Goal: Task Accomplishment & Management: Complete application form

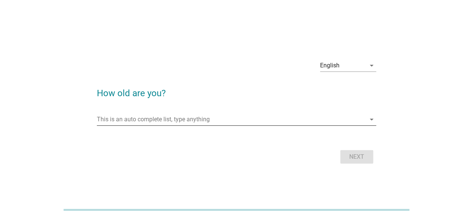
click at [196, 116] on input "This is an auto complete list, type anything" at bounding box center [231, 119] width 269 height 12
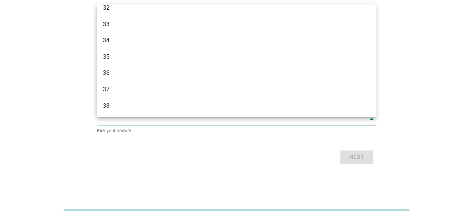
scroll to position [237, 0]
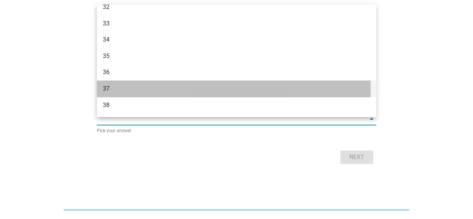
click at [189, 86] on div "37" at bounding box center [225, 88] width 245 height 9
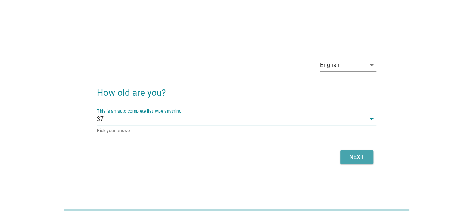
click at [351, 153] on div "Next" at bounding box center [356, 157] width 21 height 9
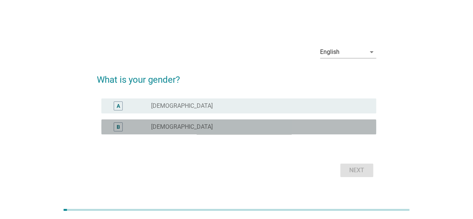
click at [222, 127] on div "radio_button_unchecked [DEMOGRAPHIC_DATA]" at bounding box center [257, 126] width 213 height 7
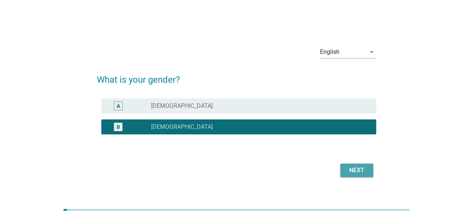
click at [348, 167] on div "Next" at bounding box center [356, 170] width 21 height 9
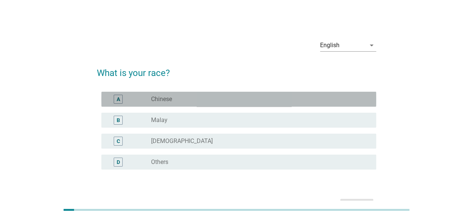
click at [251, 98] on div "radio_button_unchecked Chinese" at bounding box center [257, 98] width 213 height 7
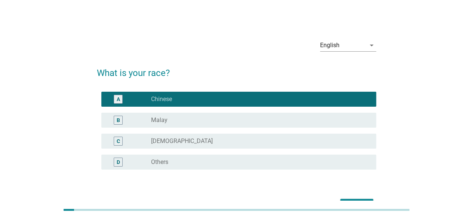
scroll to position [46, 0]
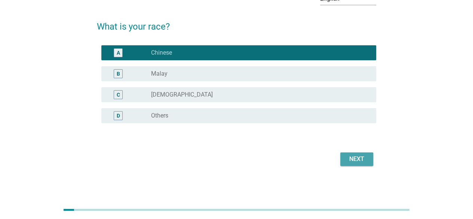
click at [349, 161] on div "Next" at bounding box center [356, 158] width 21 height 9
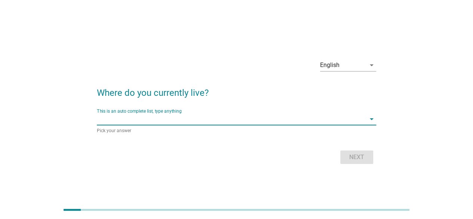
click at [219, 121] on input "This is an auto complete list, type anything" at bounding box center [231, 119] width 269 height 12
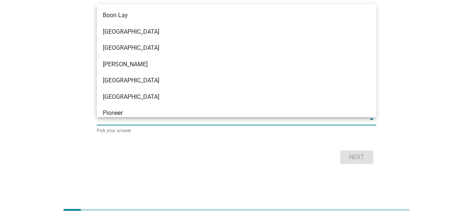
scroll to position [727, 0]
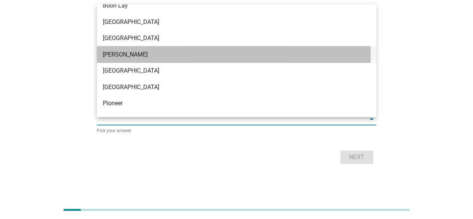
click at [170, 59] on div "[PERSON_NAME]" at bounding box center [236, 54] width 279 height 16
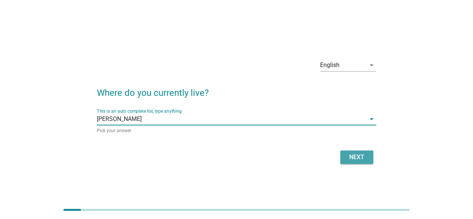
click at [361, 157] on div "Next" at bounding box center [356, 157] width 21 height 9
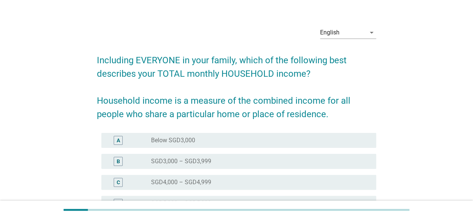
scroll to position [70, 0]
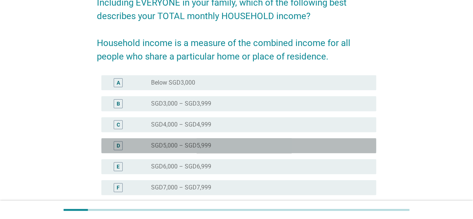
click at [221, 138] on div "D radio_button_unchecked SGD5,000 – SGD5,999" at bounding box center [238, 145] width 275 height 15
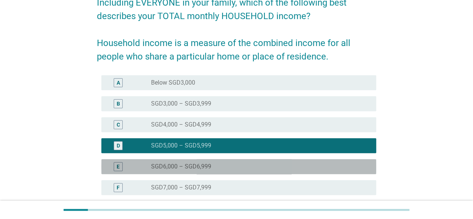
click at [200, 164] on label "SGD6,000 – SGD6,999" at bounding box center [181, 166] width 60 height 7
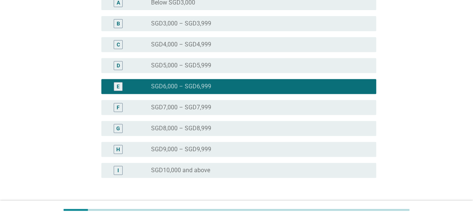
scroll to position [205, 0]
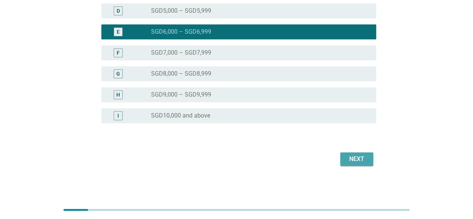
click at [364, 158] on div "Next" at bounding box center [356, 158] width 21 height 9
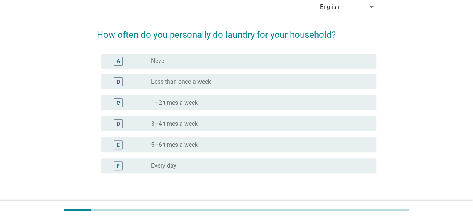
scroll to position [40, 0]
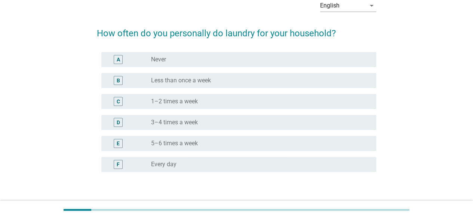
click at [231, 56] on div "radio_button_unchecked Never" at bounding box center [257, 59] width 213 height 7
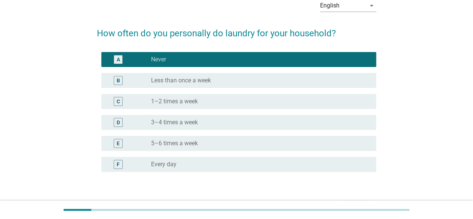
scroll to position [88, 0]
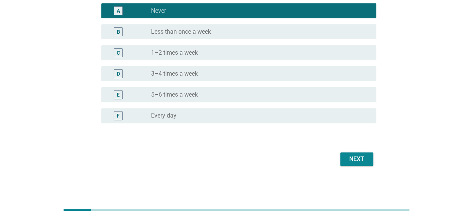
click at [348, 158] on div "Next" at bounding box center [356, 158] width 21 height 9
click at [348, 158] on div "Next" at bounding box center [236, 159] width 279 height 18
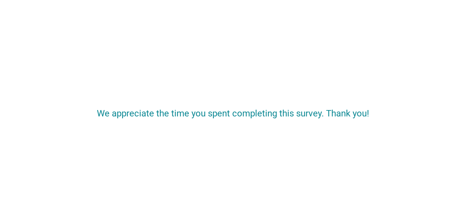
scroll to position [0, 0]
